Goal: Task Accomplishment & Management: Manage account settings

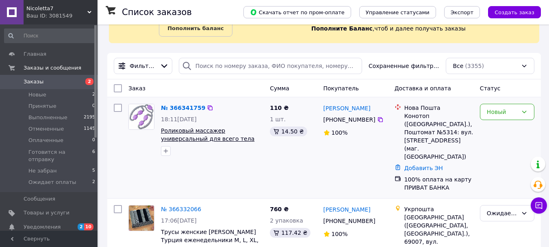
scroll to position [163, 0]
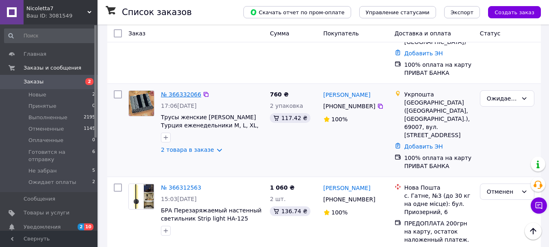
click at [178, 91] on link "№ 366332066" at bounding box center [181, 94] width 40 height 7
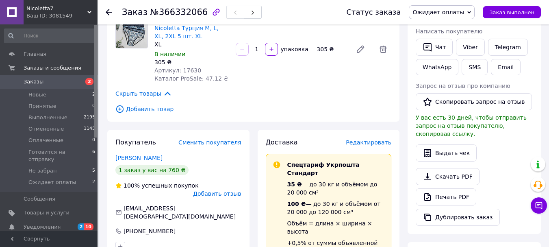
scroll to position [163, 0]
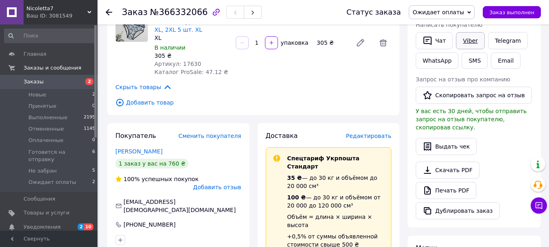
click at [472, 42] on link "Viber" at bounding box center [470, 40] width 28 height 17
click at [110, 10] on icon at bounding box center [109, 12] width 7 height 7
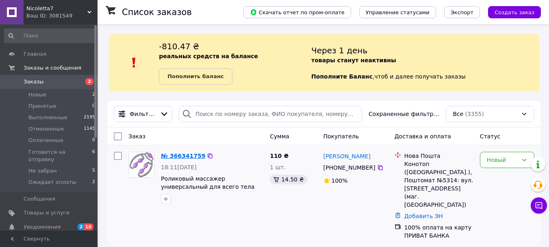
click at [180, 154] on link "№ 366341759" at bounding box center [183, 155] width 44 height 7
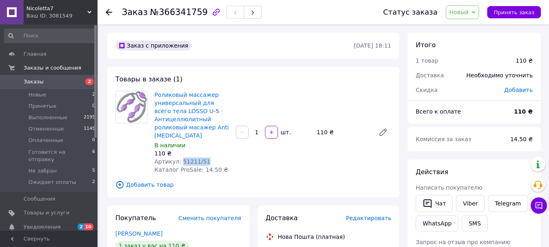
drag, startPoint x: 206, startPoint y: 161, endPoint x: 180, endPoint y: 162, distance: 26.1
click at [180, 162] on div "Артикул: 51211/51" at bounding box center [191, 161] width 75 height 8
copy span "51211/51"
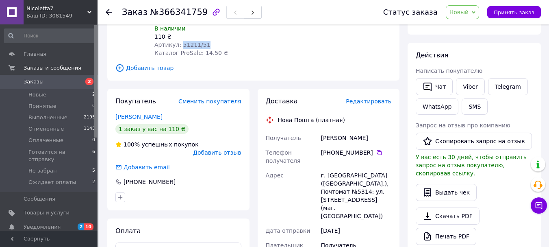
scroll to position [81, 0]
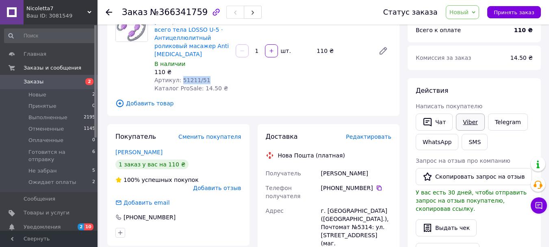
click at [471, 125] on link "Viber" at bounding box center [470, 121] width 28 height 17
click at [469, 16] on span "Новый" at bounding box center [463, 12] width 34 height 14
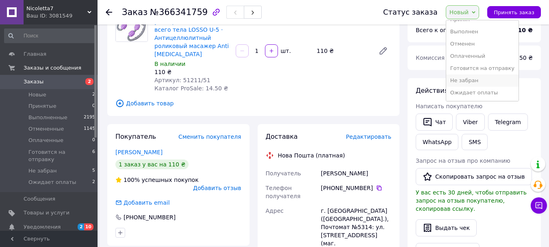
click at [471, 93] on li "Ожидает оплаты" at bounding box center [482, 93] width 72 height 12
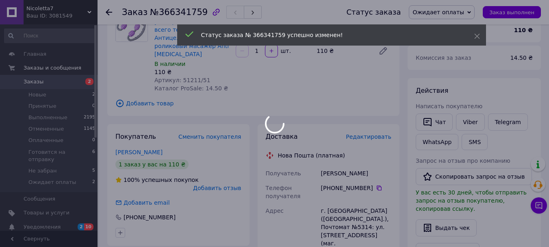
click at [107, 11] on use at bounding box center [109, 12] width 7 height 7
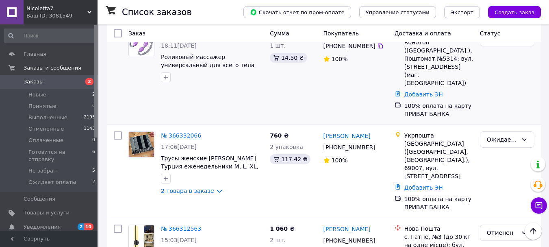
scroll to position [122, 0]
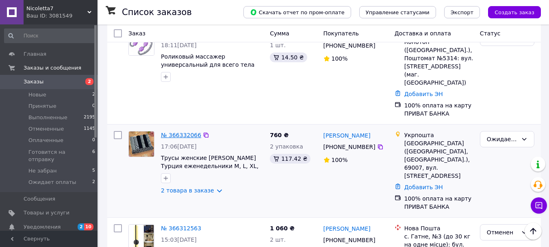
click at [183, 132] on link "№ 366332066" at bounding box center [181, 135] width 40 height 7
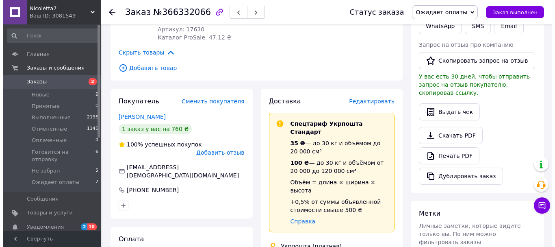
scroll to position [203, 0]
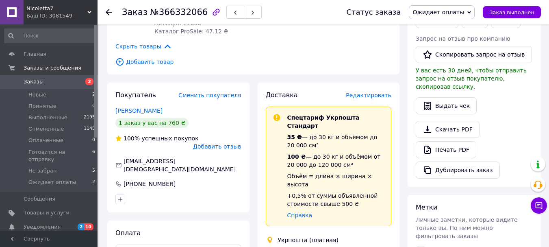
click at [382, 92] on span "Редактировать" at bounding box center [369, 95] width 46 height 7
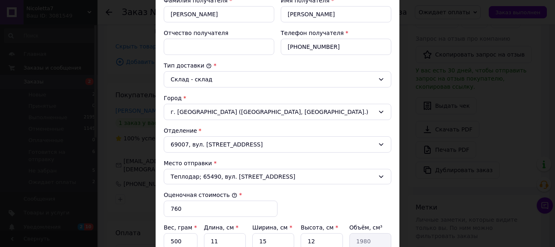
scroll to position [244, 0]
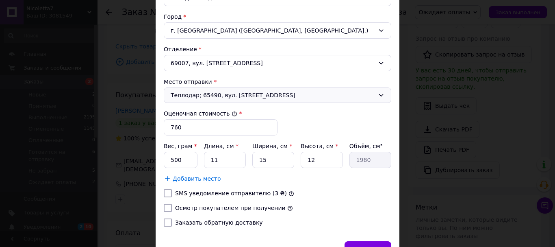
click at [308, 96] on span "Теплодар; 65490, вул. [STREET_ADDRESS]" at bounding box center [273, 95] width 204 height 8
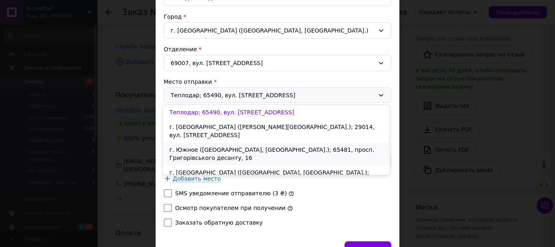
click at [286, 142] on li "г. Южное ([GEOGRAPHIC_DATA], [GEOGRAPHIC_DATA].); 65481, просп. Григорівського …" at bounding box center [276, 153] width 227 height 23
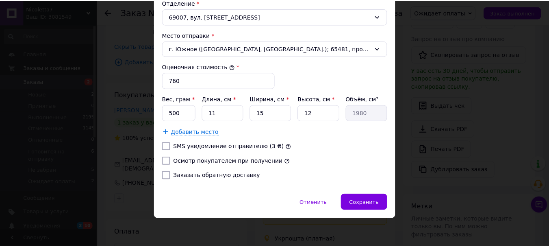
scroll to position [291, 0]
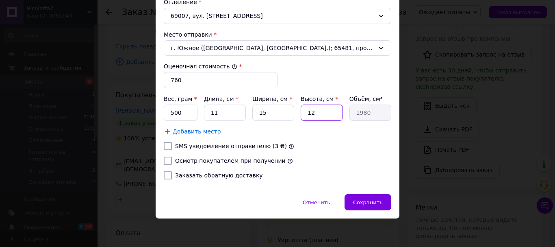
click at [316, 115] on input "12" at bounding box center [322, 112] width 42 height 16
type input "1"
type input "165"
type input "5"
type input "825"
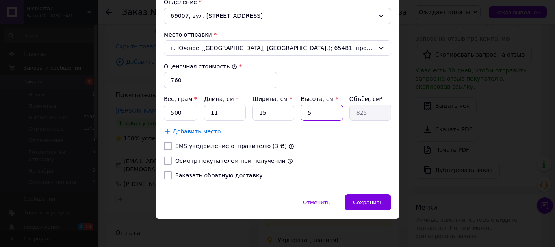
type input "5"
click at [285, 109] on input "15" at bounding box center [273, 112] width 42 height 16
type input "1"
type input "55"
type input "10"
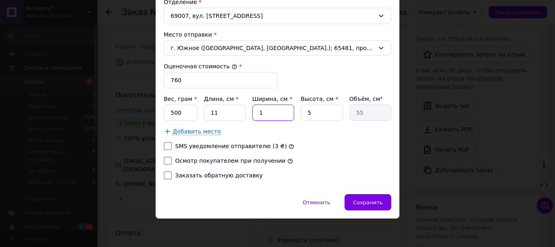
type input "550"
type input "10"
click at [362, 203] on span "Сохранить" at bounding box center [368, 202] width 30 height 6
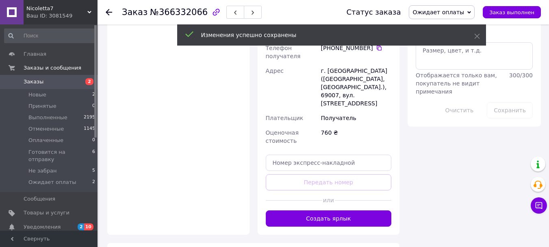
scroll to position [447, 0]
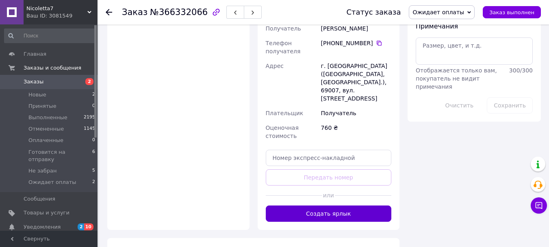
click at [358, 205] on button "Создать ярлык" at bounding box center [329, 213] width 126 height 16
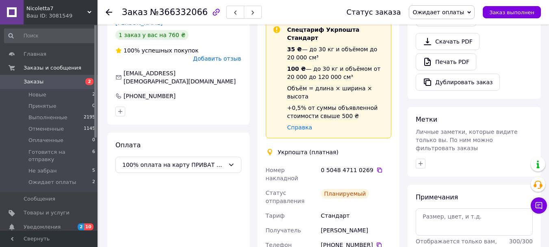
scroll to position [285, 0]
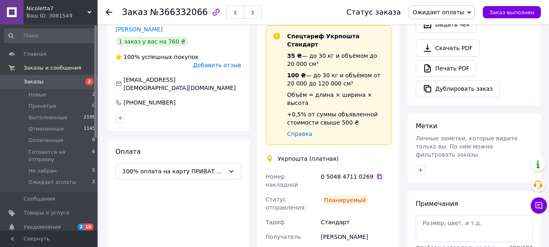
click at [377, 174] on icon at bounding box center [379, 176] width 5 height 5
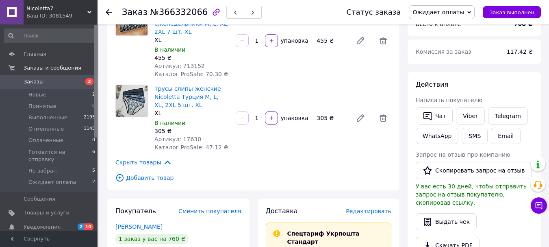
scroll to position [41, 0]
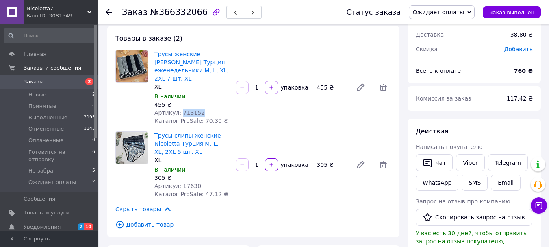
drag, startPoint x: 197, startPoint y: 104, endPoint x: 180, endPoint y: 104, distance: 17.1
click at [180, 109] on span "Артикул: 713152" at bounding box center [179, 112] width 50 height 7
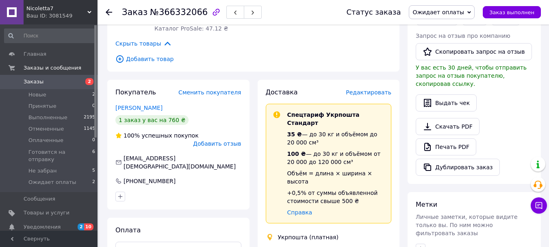
scroll to position [244, 0]
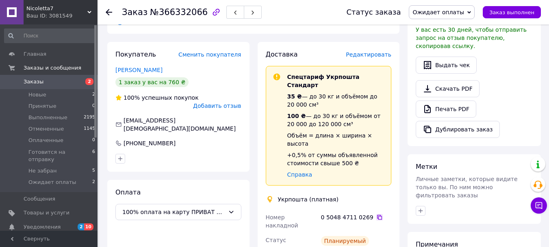
click at [376, 214] on icon at bounding box center [379, 217] width 7 height 7
click at [63, 223] on span "Уведомления" at bounding box center [50, 226] width 52 height 7
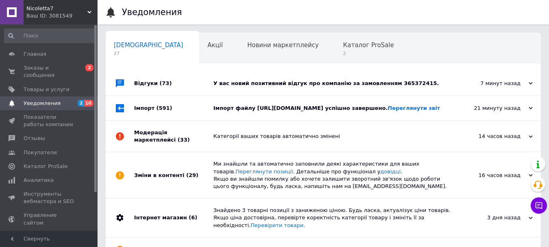
click at [337, 89] on div "У вас новий позитивний відгук про компанію за замовленням 365372415." at bounding box center [332, 83] width 238 height 24
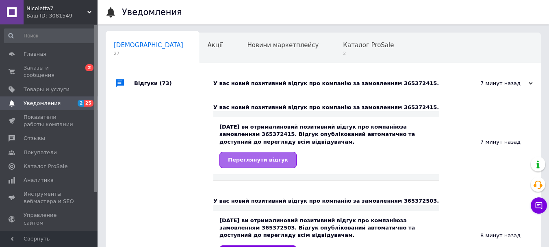
click at [269, 159] on span "Переглянути відгук" at bounding box center [258, 159] width 60 height 6
click at [343, 52] on span "2" at bounding box center [368, 53] width 51 height 6
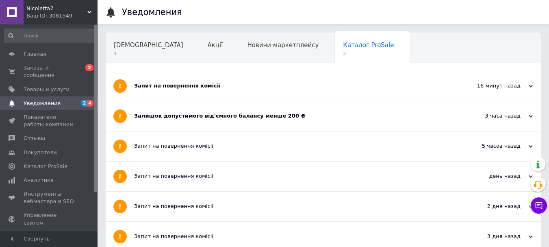
click at [289, 78] on div "Запит на повернення комісії" at bounding box center [292, 86] width 317 height 30
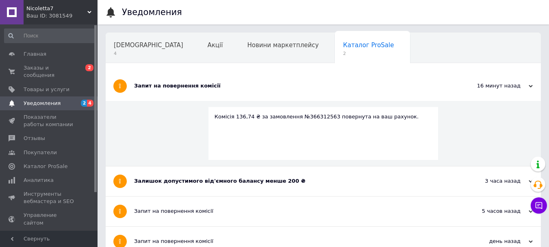
click at [336, 182] on div "Залишок допустимого від'ємного балансу менше 200 ₴" at bounding box center [292, 180] width 317 height 7
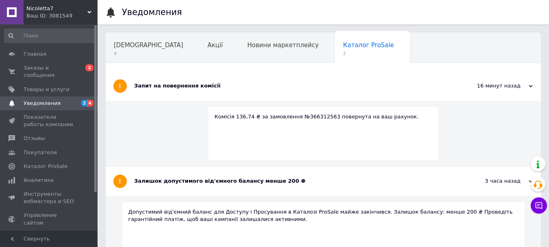
scroll to position [81, 0]
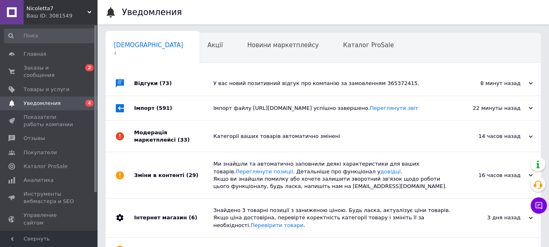
click at [390, 120] on div "Імпорт файлу [URL][DOMAIN_NAME] успішно завершено. Переглянути звіт" at bounding box center [332, 108] width 238 height 24
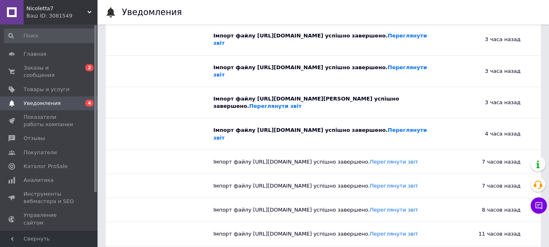
scroll to position [122, 0]
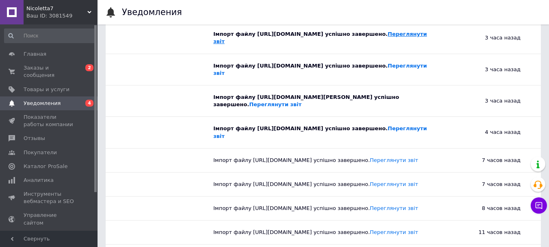
click at [273, 44] on link "Переглянути звіт" at bounding box center [320, 37] width 214 height 13
